Goal: Transaction & Acquisition: Purchase product/service

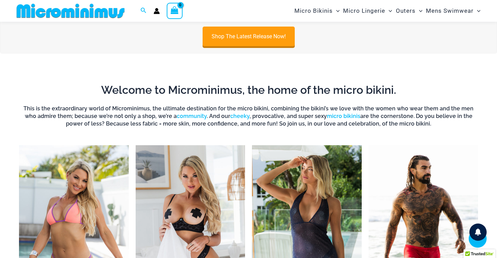
scroll to position [49, 0]
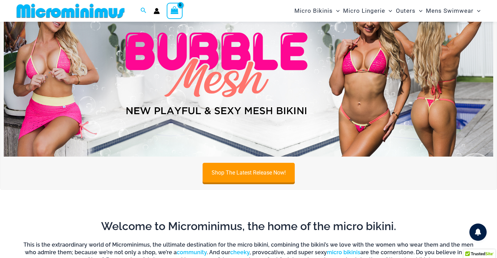
click at [214, 71] on img at bounding box center [248, 73] width 489 height 166
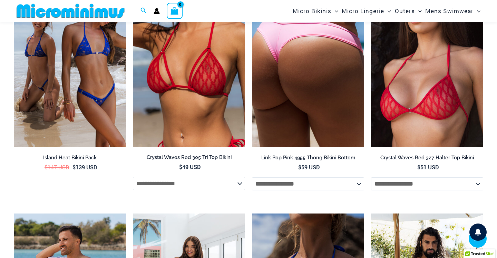
scroll to position [1549, 0]
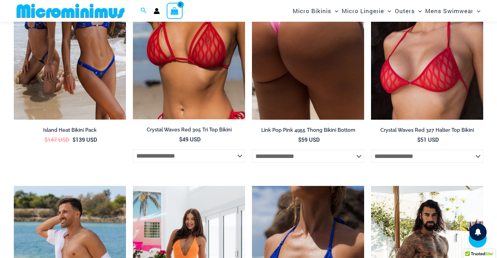
click at [297, 72] on img at bounding box center [308, 36] width 112 height 168
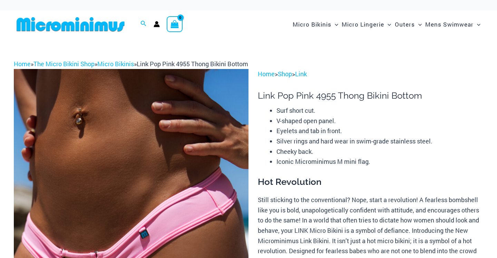
scroll to position [17, 0]
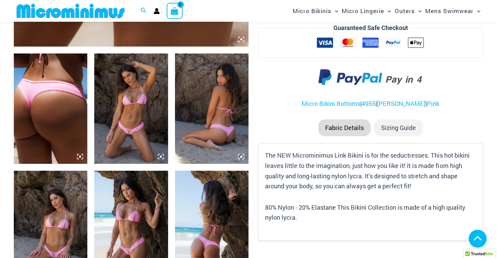
click at [129, 102] on img at bounding box center [130, 108] width 73 height 110
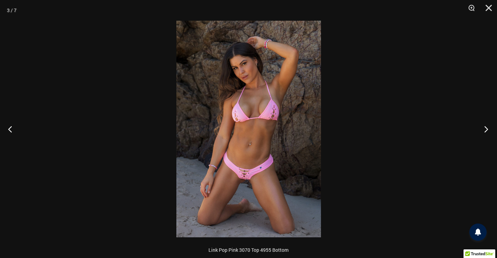
click at [482, 124] on button "Next" at bounding box center [484, 129] width 26 height 34
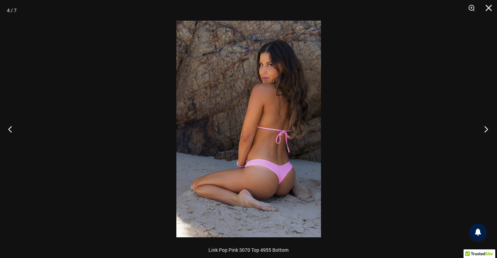
click at [482, 124] on button "Next" at bounding box center [484, 129] width 26 height 34
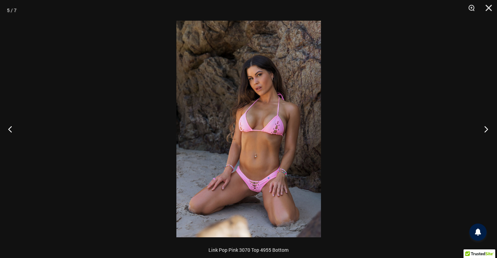
click at [482, 124] on button "Next" at bounding box center [484, 129] width 26 height 34
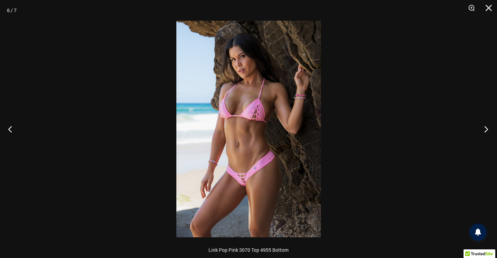
click at [482, 124] on button "Next" at bounding box center [484, 129] width 26 height 34
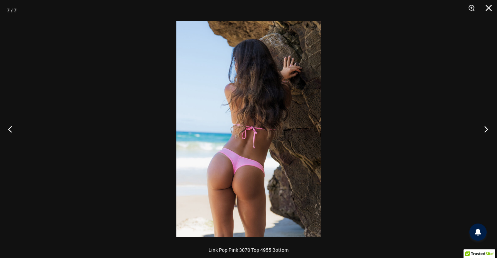
click at [482, 124] on button "Next" at bounding box center [484, 129] width 26 height 34
